Goal: Complete application form: Complete application form

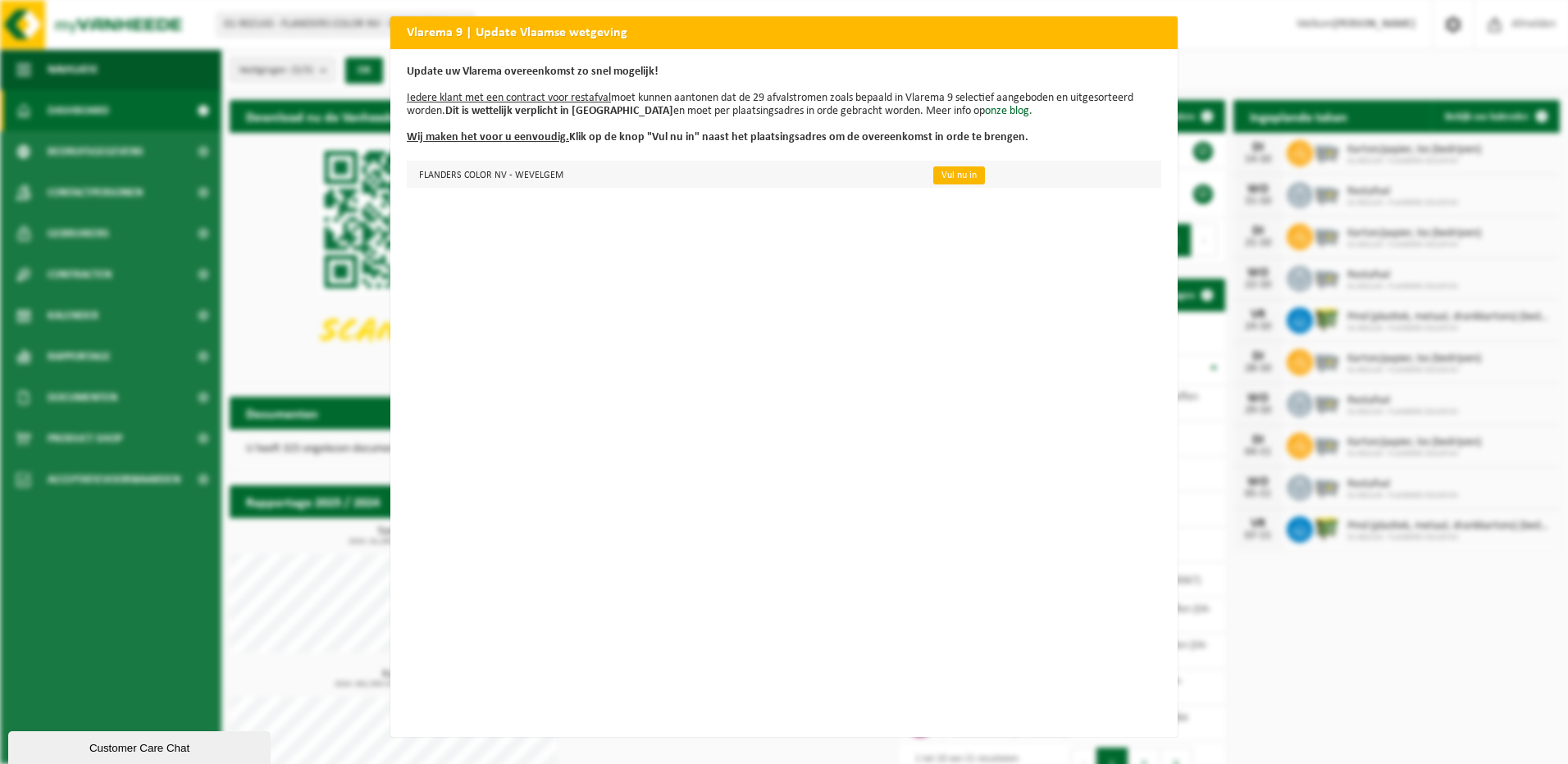
click at [935, 177] on link "Vul nu in" at bounding box center [959, 176] width 51 height 18
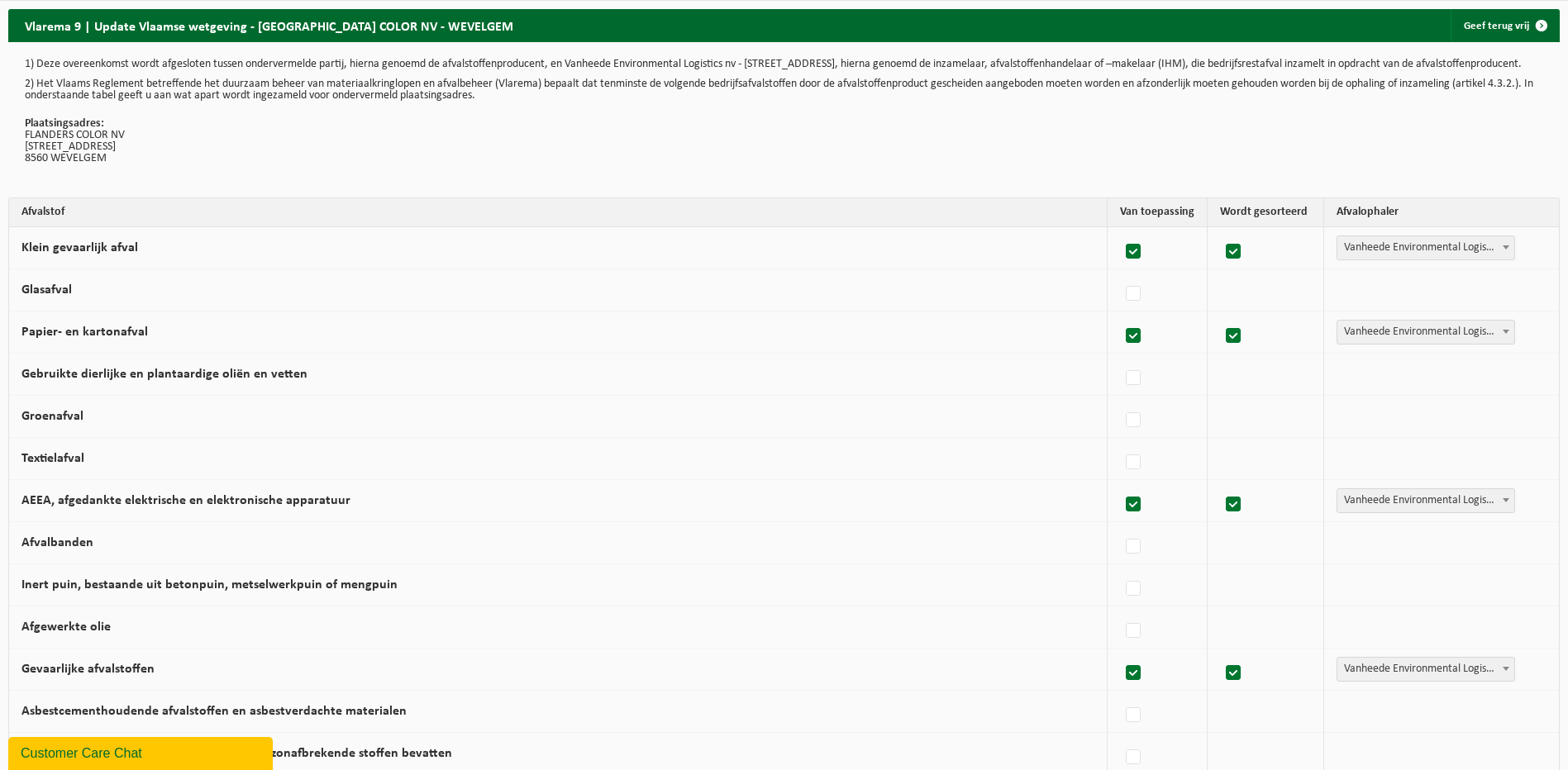
click at [62, 35] on h2 "Vlarema 9 | Update Vlaamse wetgeving - [GEOGRAPHIC_DATA] COLOR NV - WEVELGEM" at bounding box center [269, 25] width 522 height 32
click at [65, 35] on h2 "Vlarema 9 | Update Vlaamse wetgeving - FLANDERS COLOR NV - WEVELGEM" at bounding box center [269, 25] width 522 height 32
click at [1493, 35] on link "Geef terug vrij" at bounding box center [1505, 26] width 107 height 33
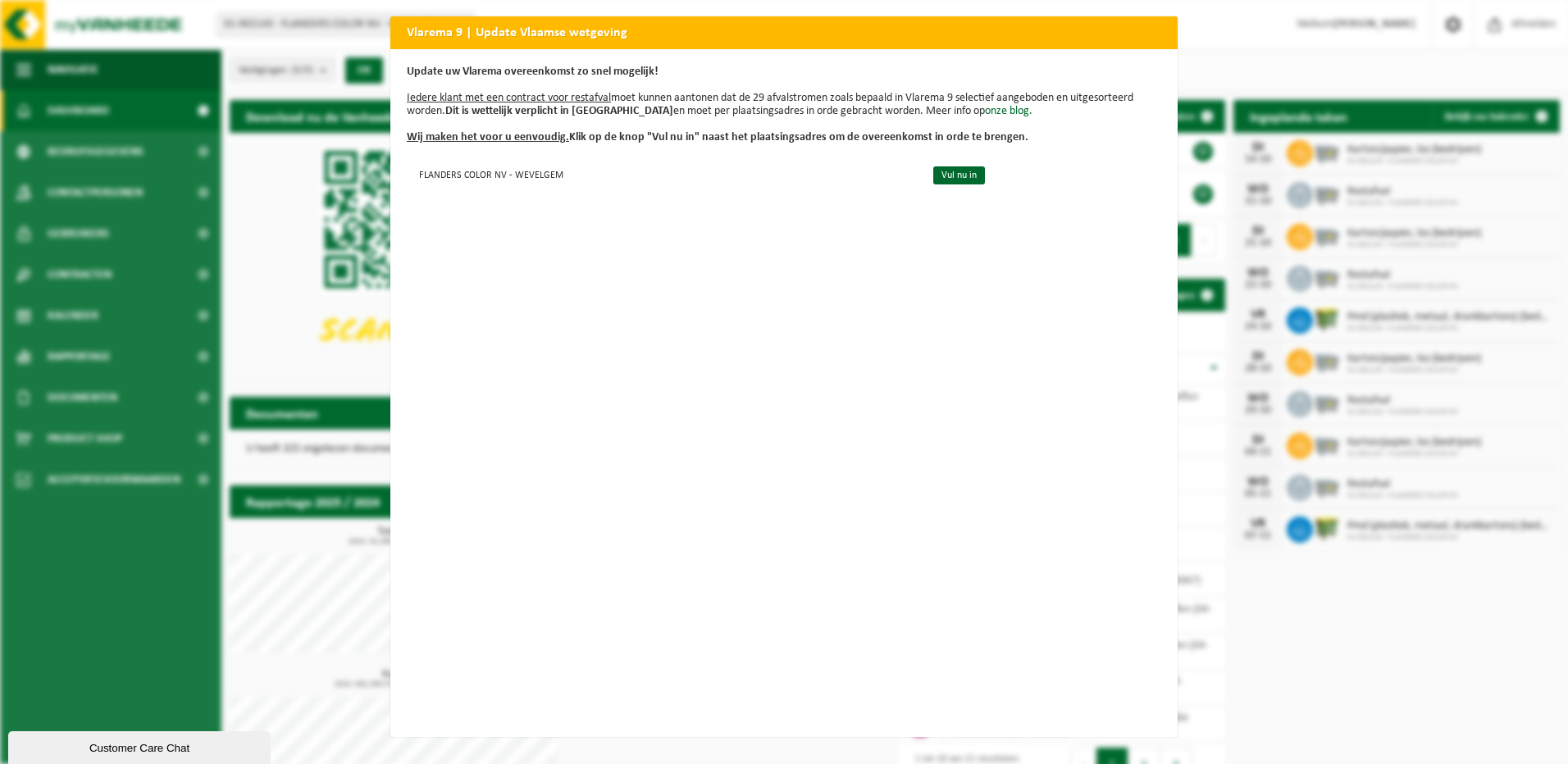
click at [1265, 57] on div "Vlarema 9 | Update Vlaamse wetgeving Update uw Vlarema overeenkomst zo snel mog…" at bounding box center [784, 382] width 1568 height 764
click at [1250, 27] on div "Vlarema 9 | Update Vlaamse wetgeving Update uw Vlarema overeenkomst zo snel mog…" at bounding box center [784, 382] width 1568 height 764
click at [1225, 41] on div "Vlarema 9 | Update Vlaamse wetgeving Update uw Vlarema overeenkomst zo snel mog…" at bounding box center [784, 382] width 1568 height 764
click at [945, 175] on link "Vul nu in" at bounding box center [959, 176] width 51 height 18
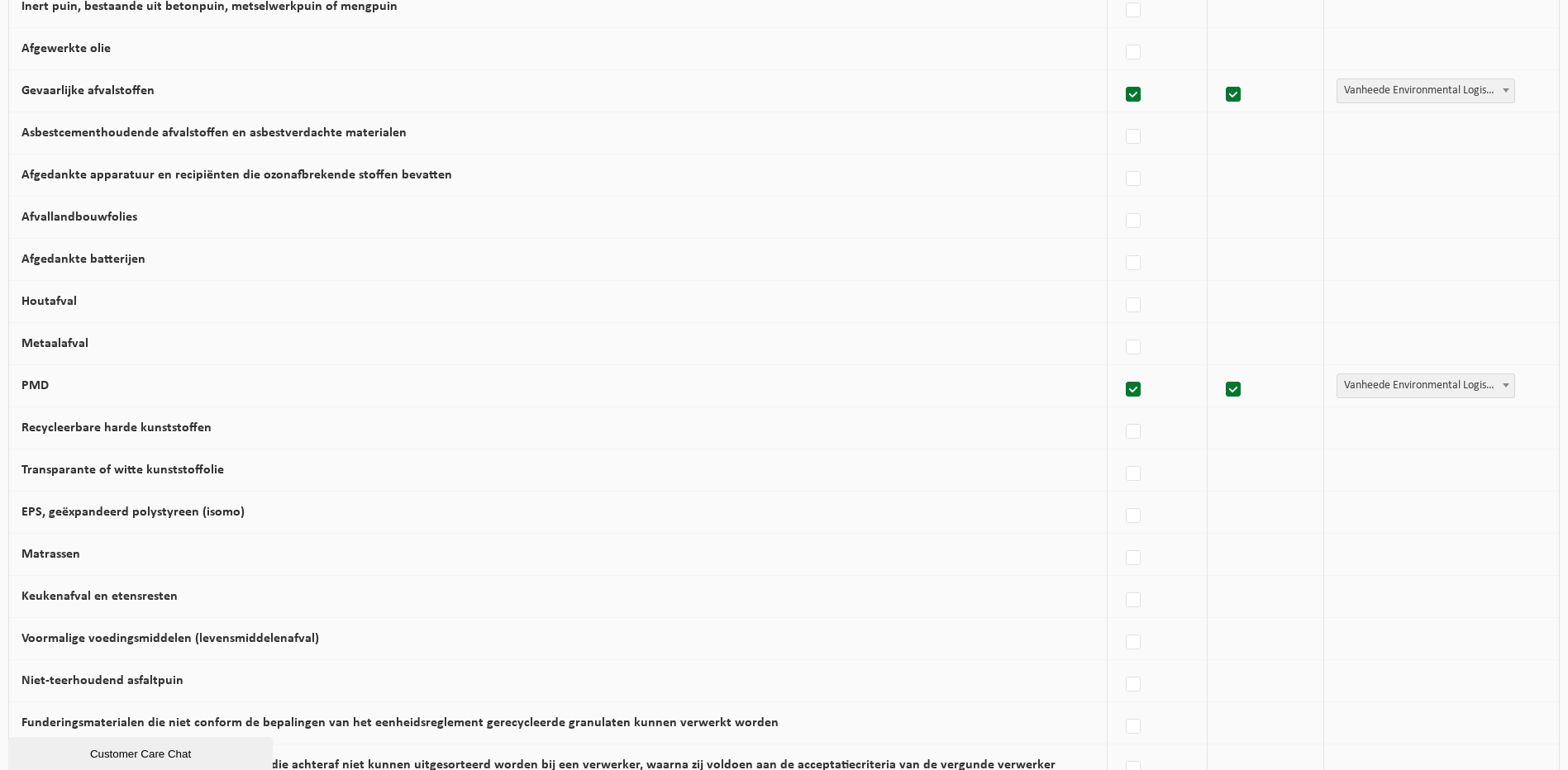
scroll to position [894, 0]
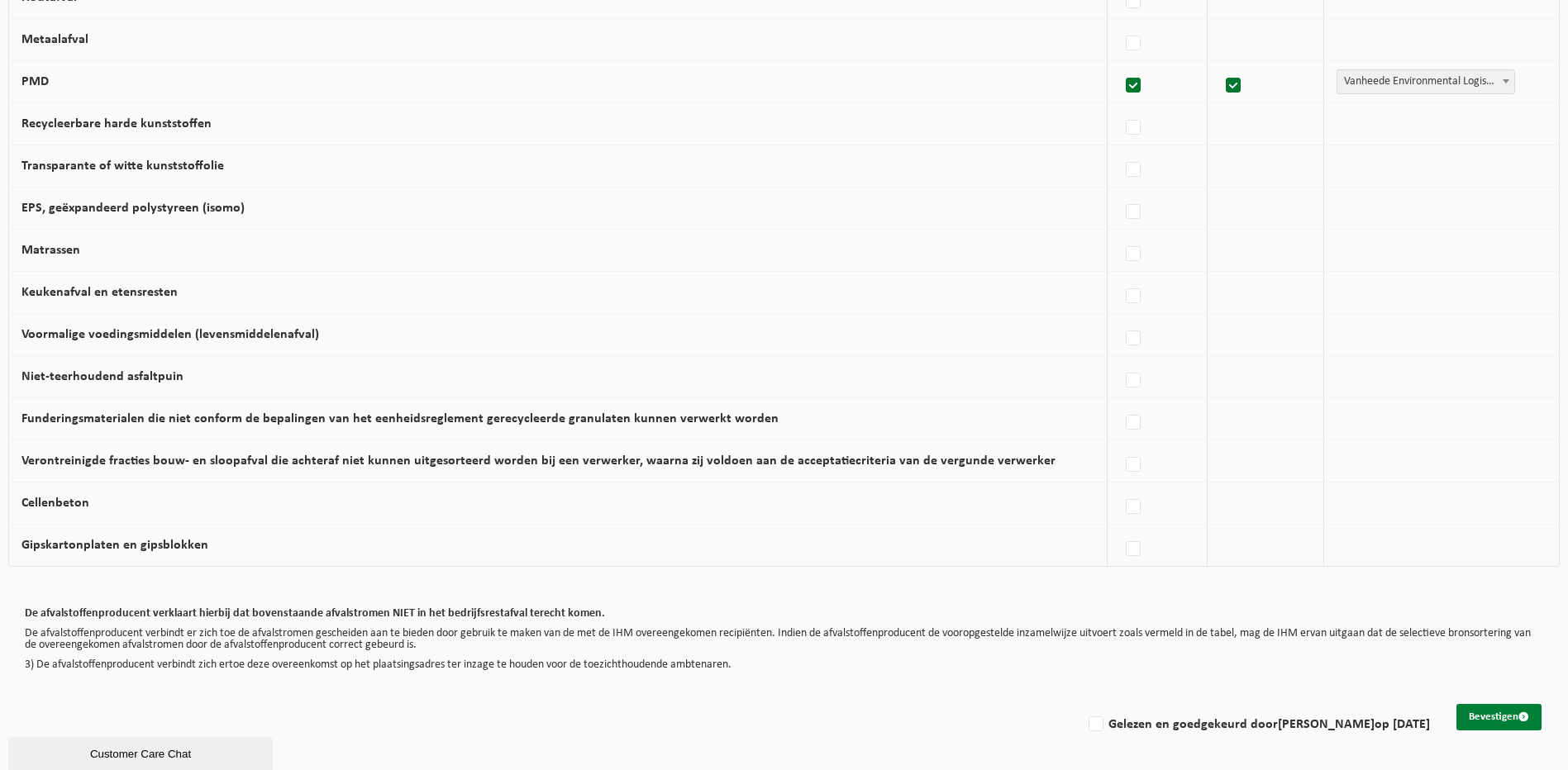
click at [1484, 715] on button "Bevestigen" at bounding box center [1499, 717] width 85 height 27
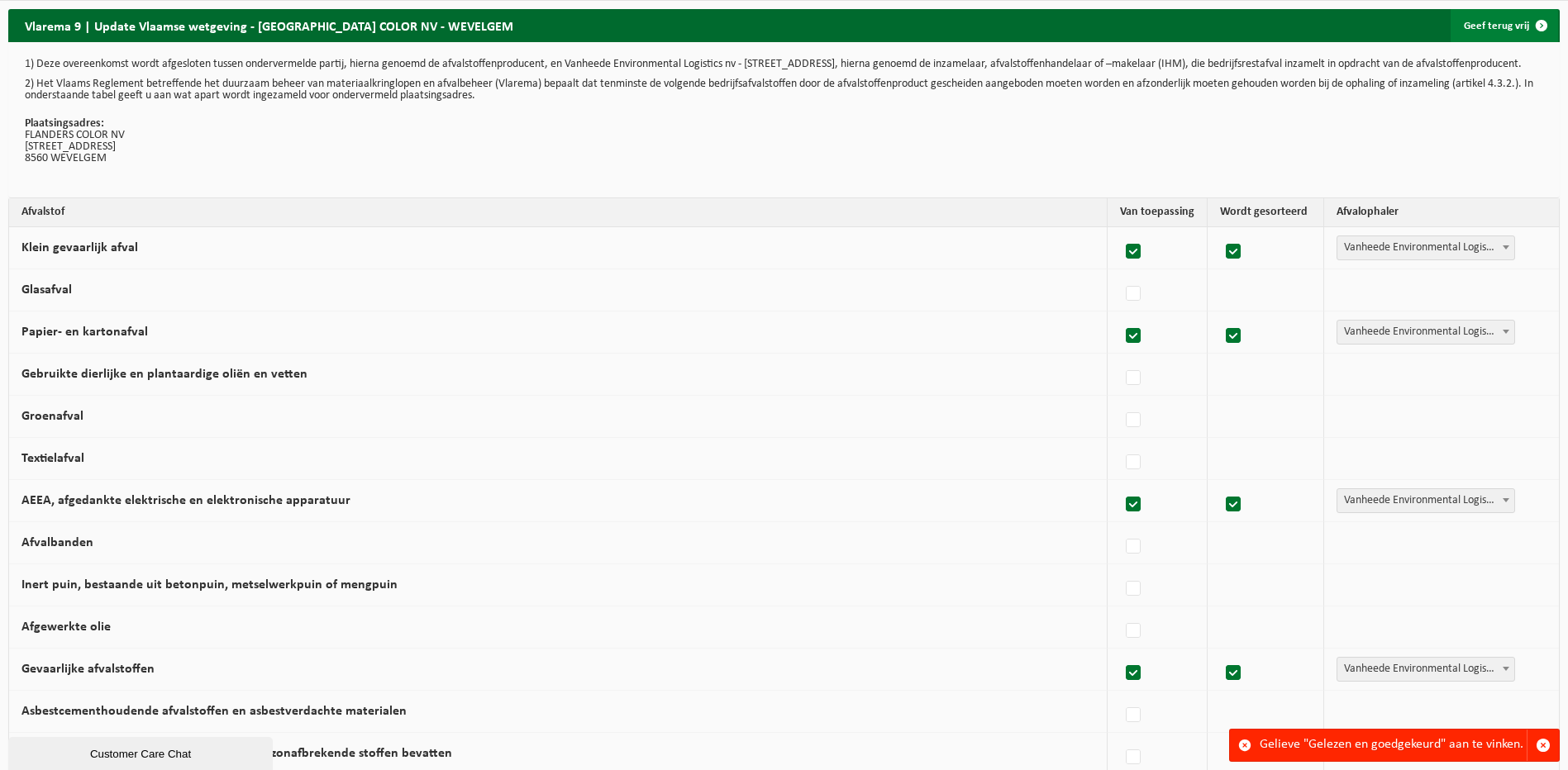
click at [1495, 26] on link "Geef terug vrij" at bounding box center [1505, 26] width 107 height 33
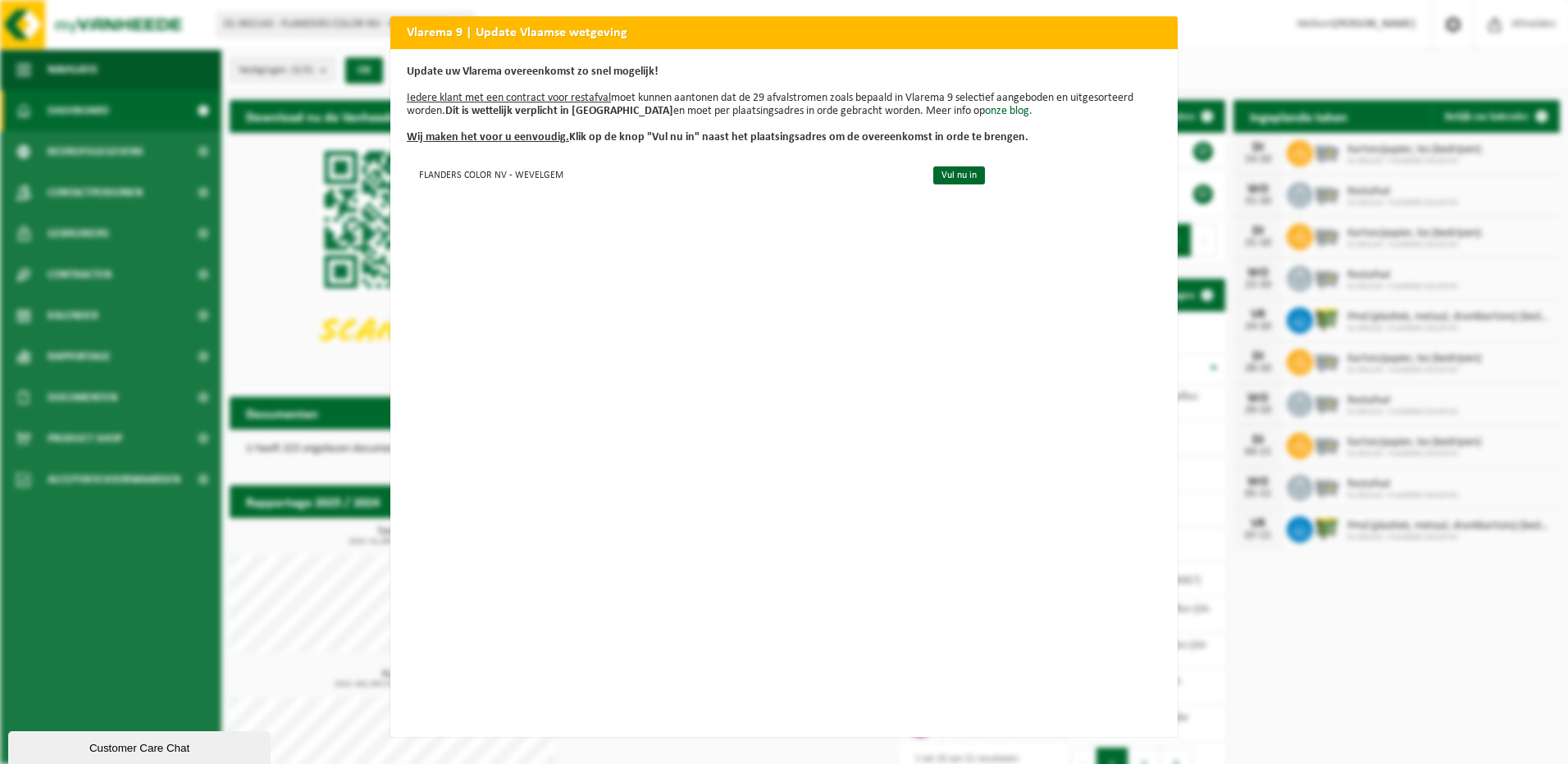
click at [1235, 30] on div "Vlarema 9 | Update Vlaamse wetgeving Update uw Vlarema overeenkomst zo snel mog…" at bounding box center [784, 382] width 1568 height 764
drag, startPoint x: 1114, startPoint y: 30, endPoint x: 574, endPoint y: 104, distance: 545.0
click at [574, 104] on div "Vlarema 9 | Update Vlaamse wetgeving Update uw Vlarema overeenkomst zo snel mog…" at bounding box center [784, 377] width 787 height 721
drag, startPoint x: 574, startPoint y: 104, endPoint x: 669, endPoint y: 318, distance: 234.1
click at [670, 318] on div "Update uw Vlarema overeenkomst zo snel mogelijk! Iedere klant met een contract …" at bounding box center [784, 393] width 787 height 688
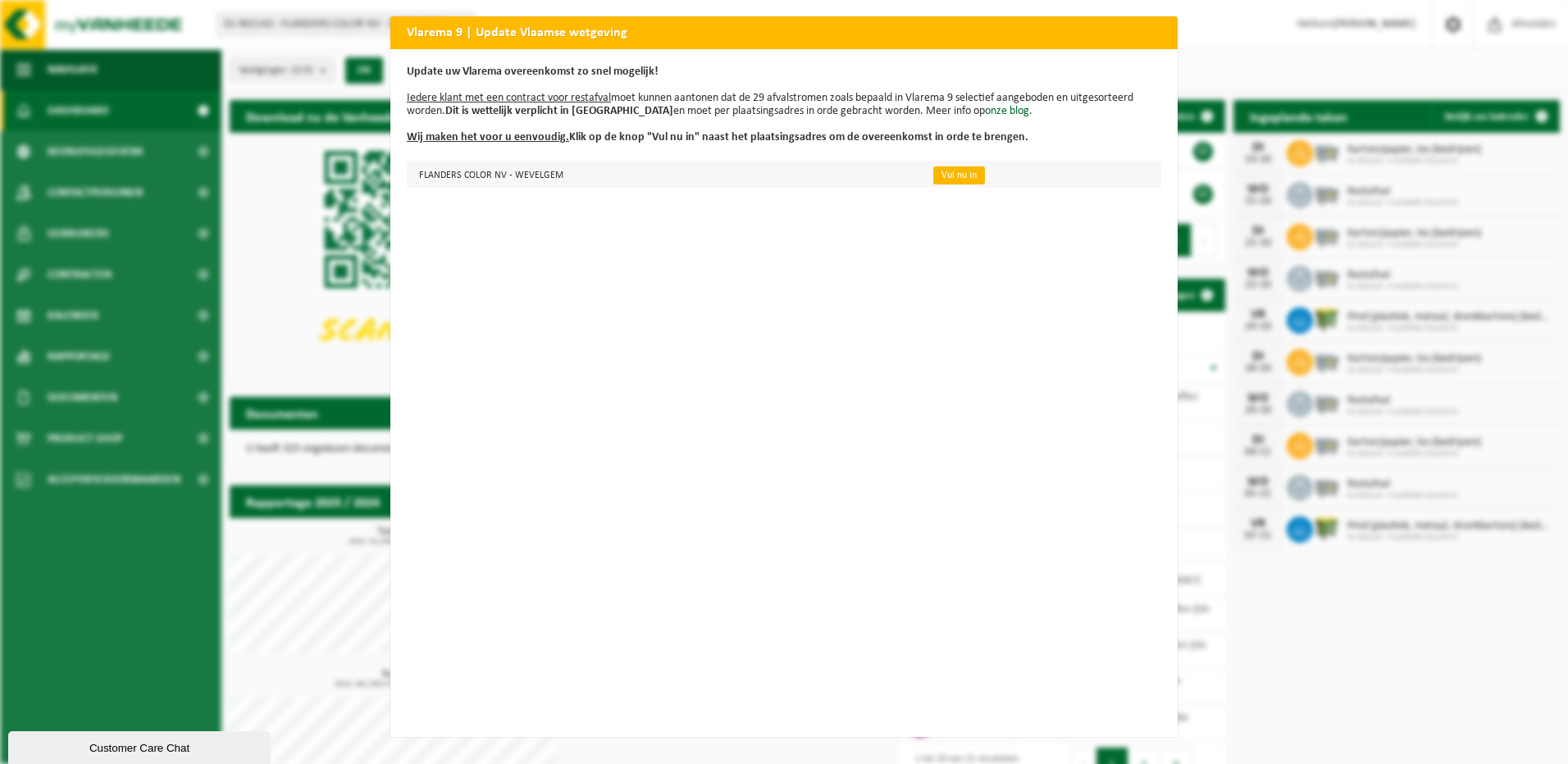
click at [943, 180] on link "Vul nu in" at bounding box center [959, 176] width 51 height 18
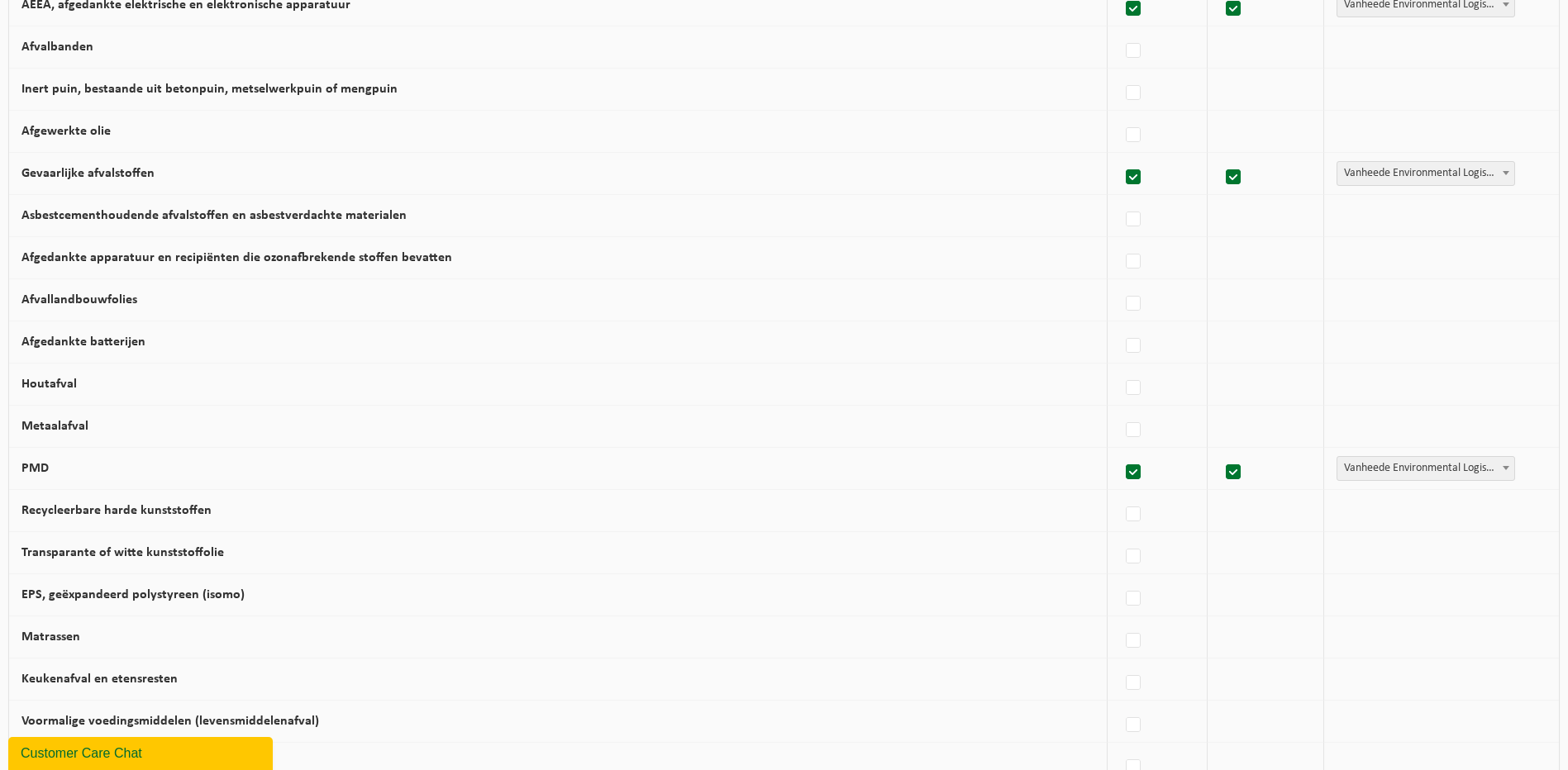
scroll to position [894, 0]
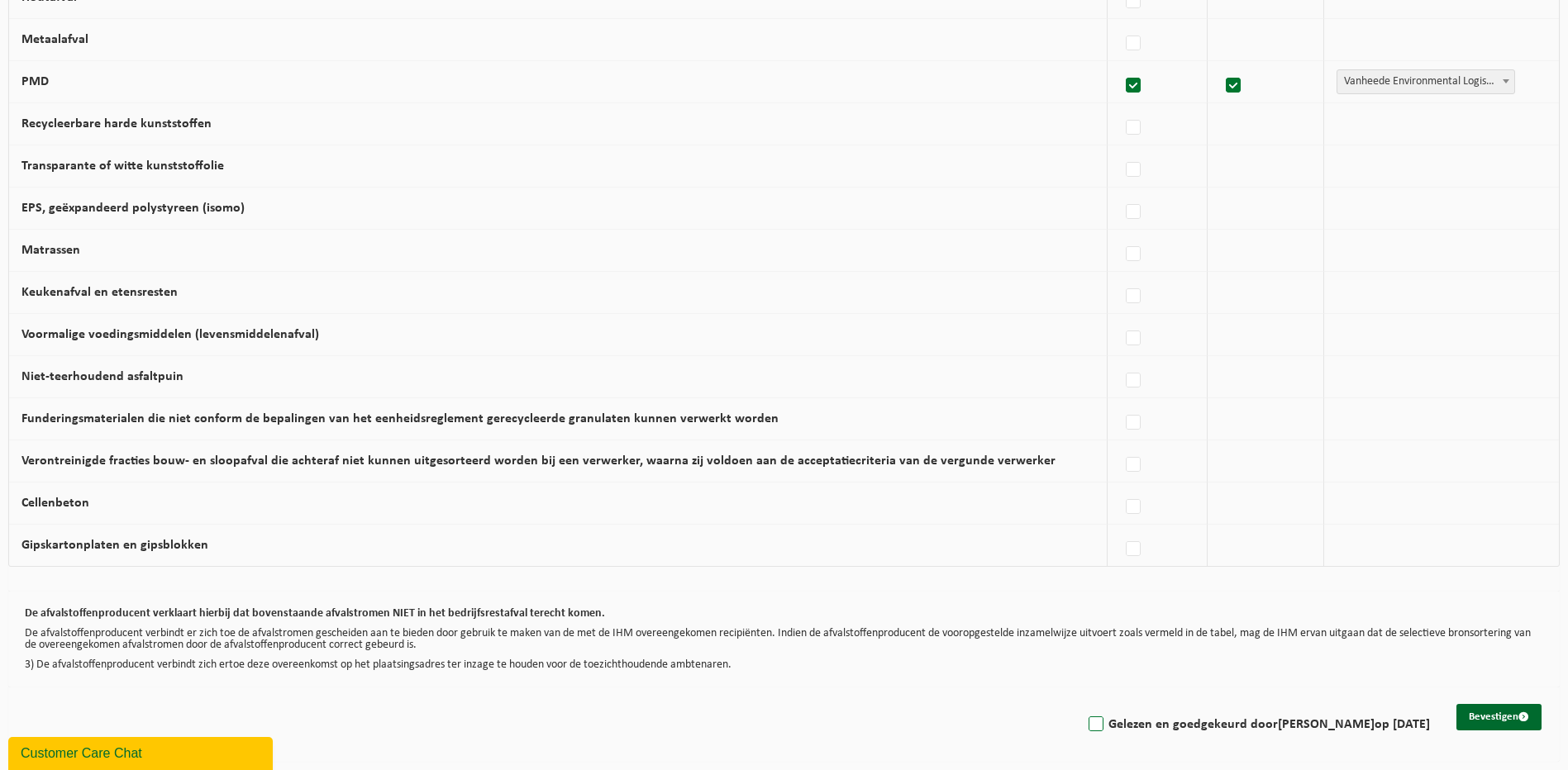
click at [1096, 724] on label "Gelezen en goedgekeurd door RIAN MATHEUS op 14/10/25" at bounding box center [1258, 725] width 345 height 25
click at [1083, 704] on input "Gelezen en goedgekeurd door RIAN MATHEUS op 14/10/25" at bounding box center [1082, 703] width 1 height 1
checkbox input "true"
click at [1452, 719] on div "Bevestigen Gelezen en goedgekeurd door RIAN MATHEUS op 14/10/25" at bounding box center [784, 725] width 1551 height 74
click at [1467, 716] on button "Bevestigen" at bounding box center [1499, 717] width 85 height 27
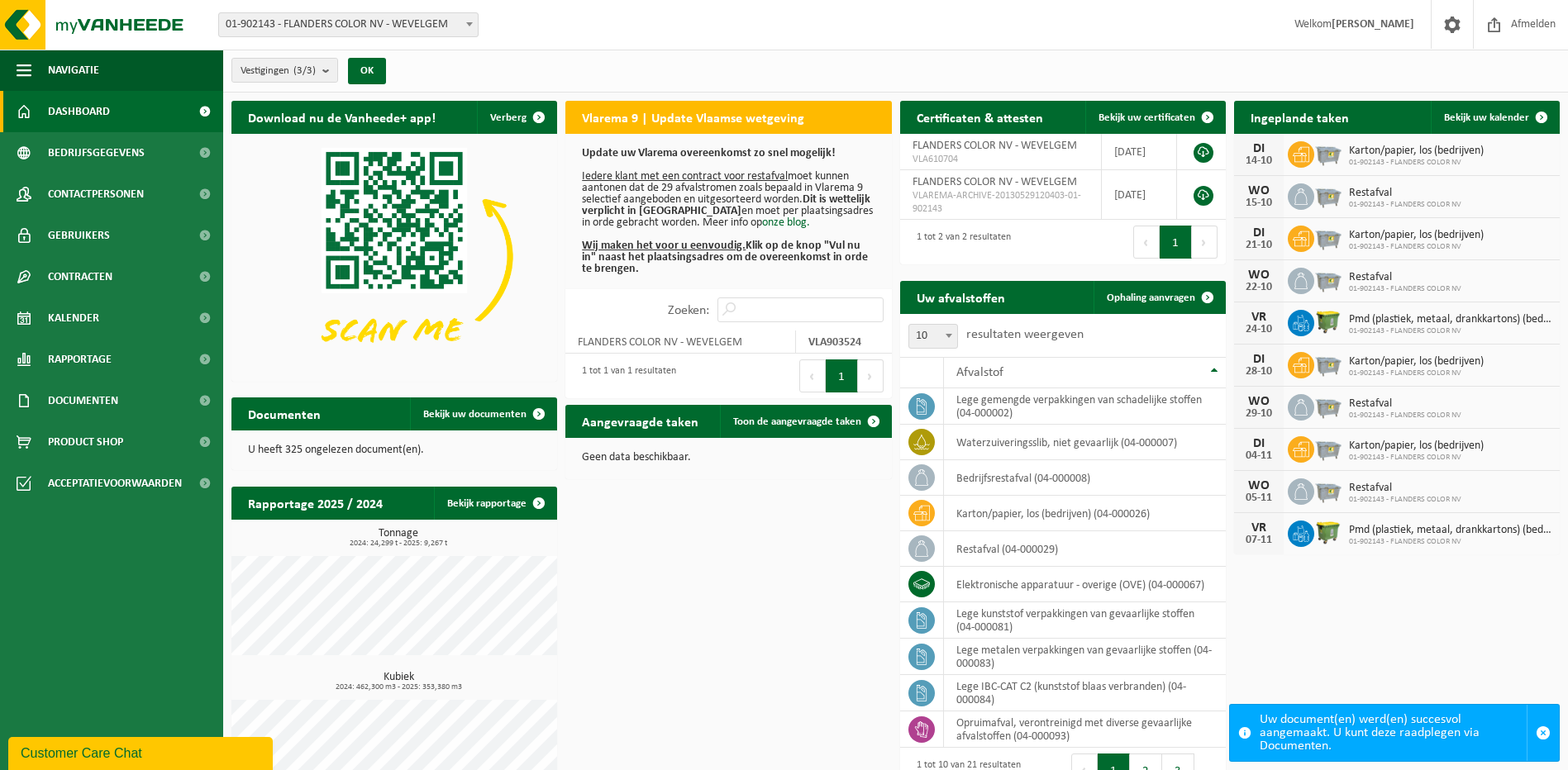
click at [771, 565] on div "Download nu de Vanheede+ app! Verberg Vlarema 9 | Update Vlaamse wetgeving Upda…" at bounding box center [895, 463] width 1336 height 742
